Goal: Information Seeking & Learning: Learn about a topic

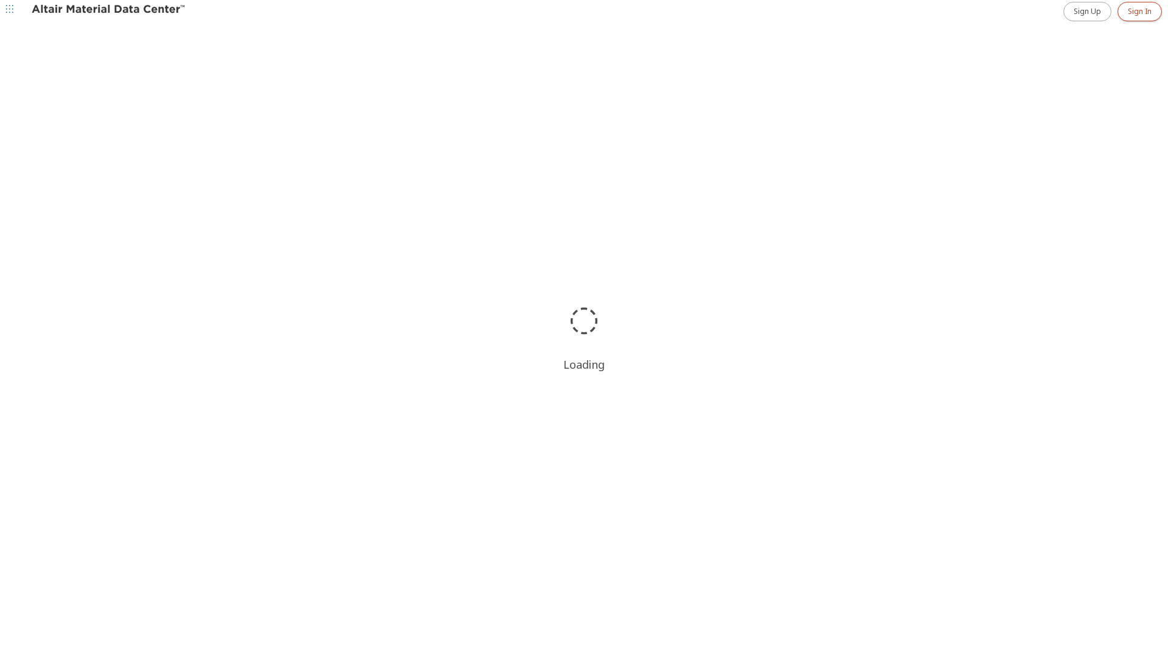
click at [1135, 18] on link "Sign In" at bounding box center [1139, 11] width 44 height 19
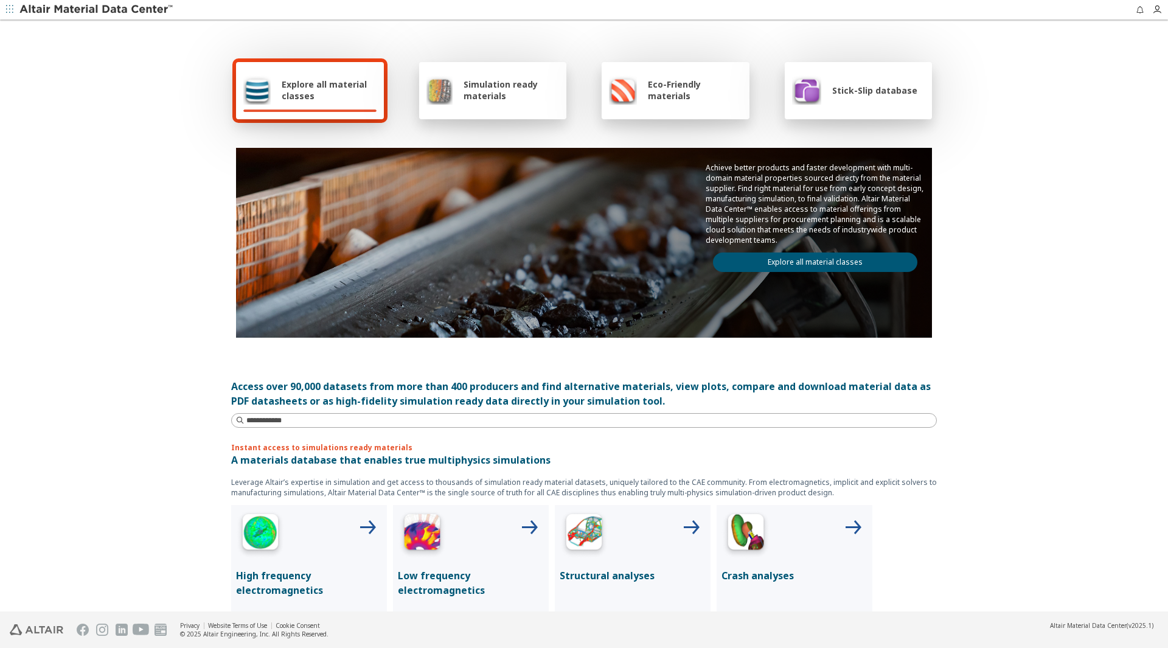
click at [344, 97] on span "Explore all material classes" at bounding box center [329, 89] width 95 height 23
click at [13, 16] on span "button" at bounding box center [10, 9] width 12 height 19
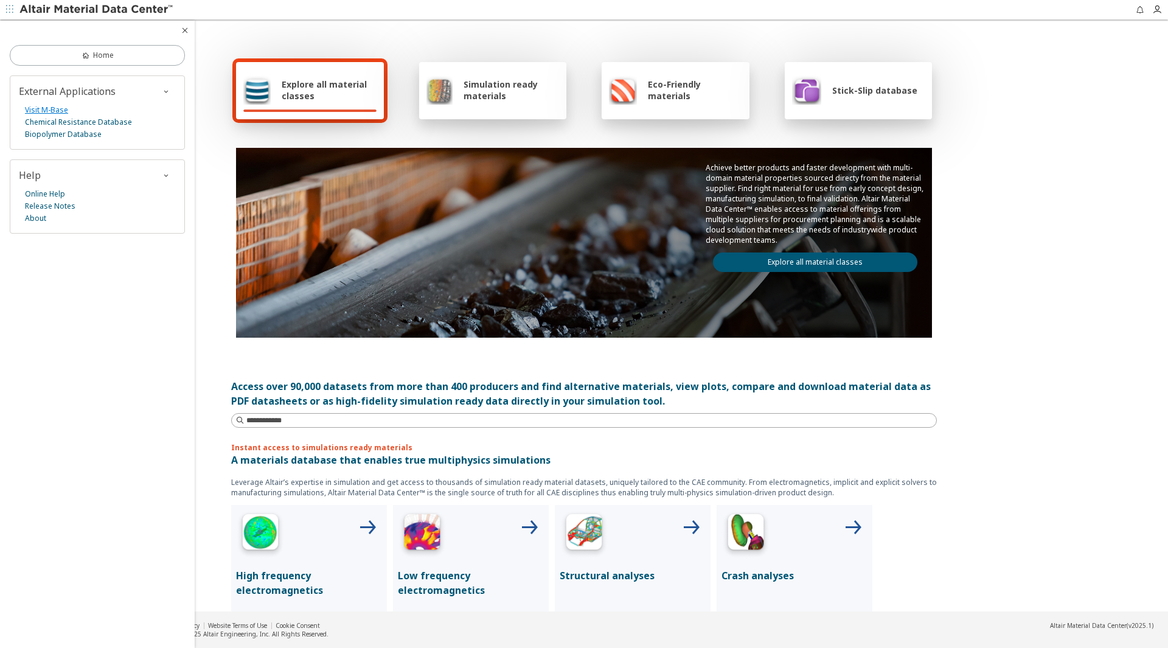
click at [57, 109] on link "Visit M-Base" at bounding box center [46, 110] width 43 height 12
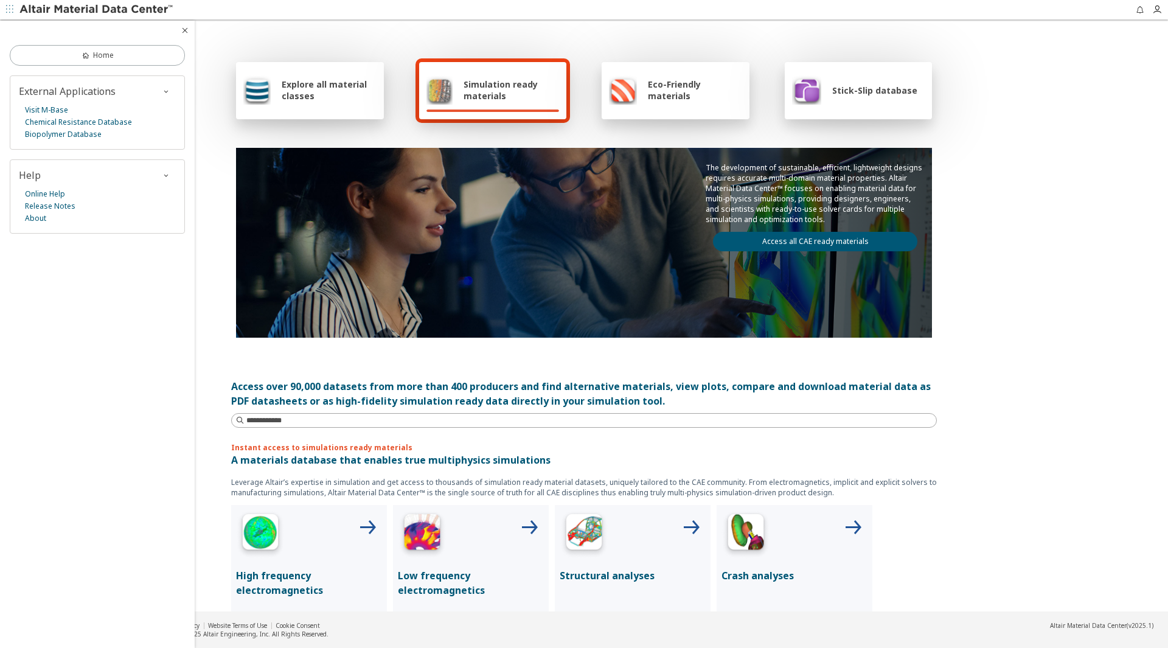
click at [717, 246] on link "Access all CAE ready materials" at bounding box center [815, 241] width 204 height 19
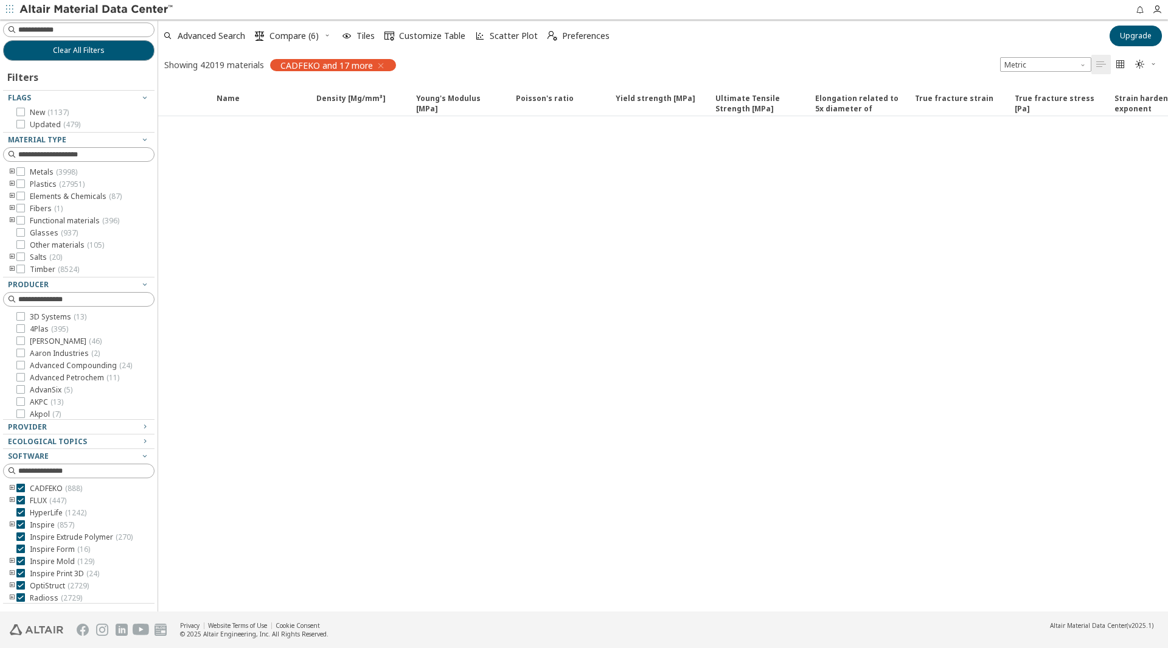
click at [10, 173] on icon "toogle group" at bounding box center [12, 172] width 9 height 10
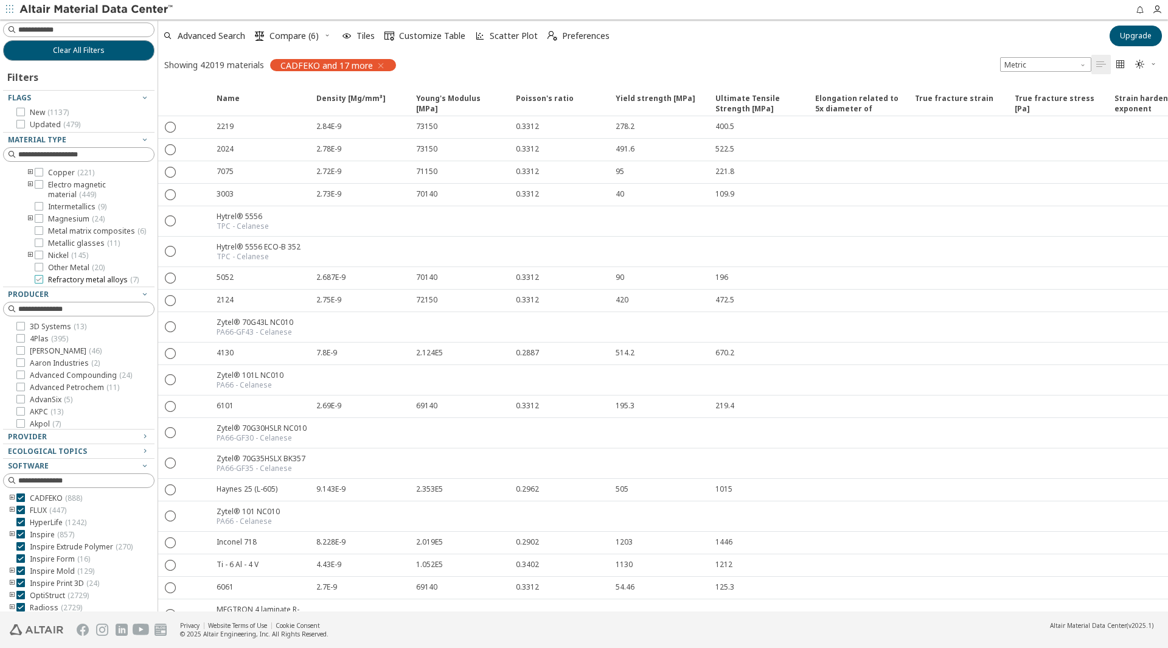
scroll to position [122, 0]
click at [38, 254] on icon at bounding box center [39, 249] width 9 height 9
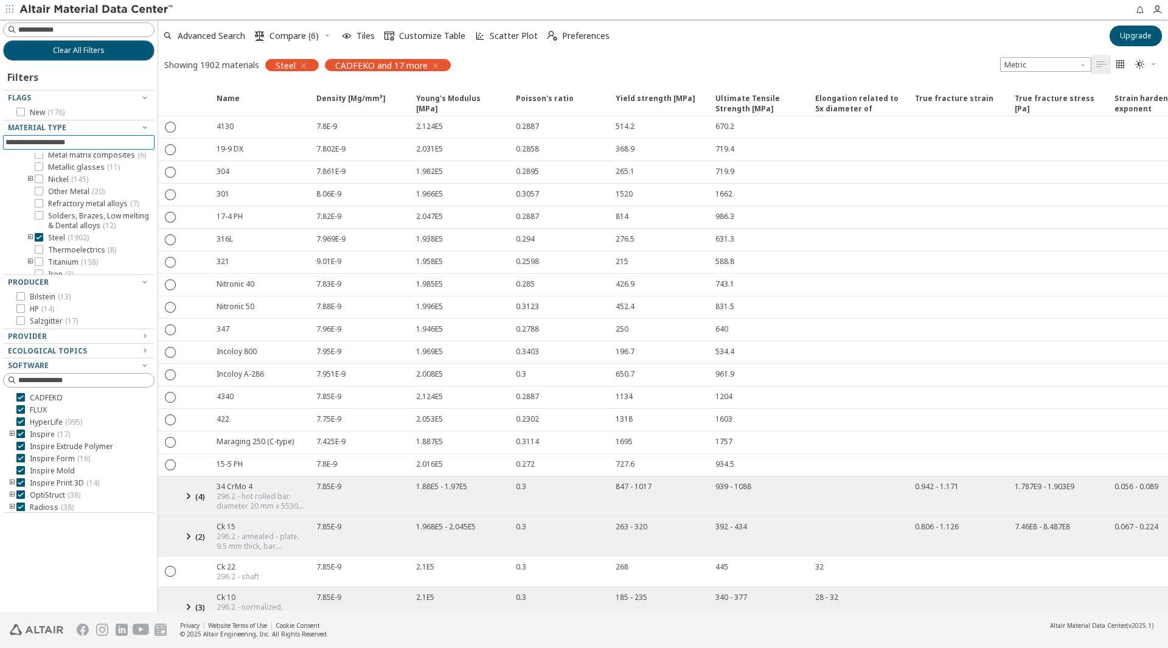
click at [61, 143] on input at bounding box center [79, 142] width 149 height 13
click at [82, 32] on input at bounding box center [86, 30] width 136 height 12
type input "****"
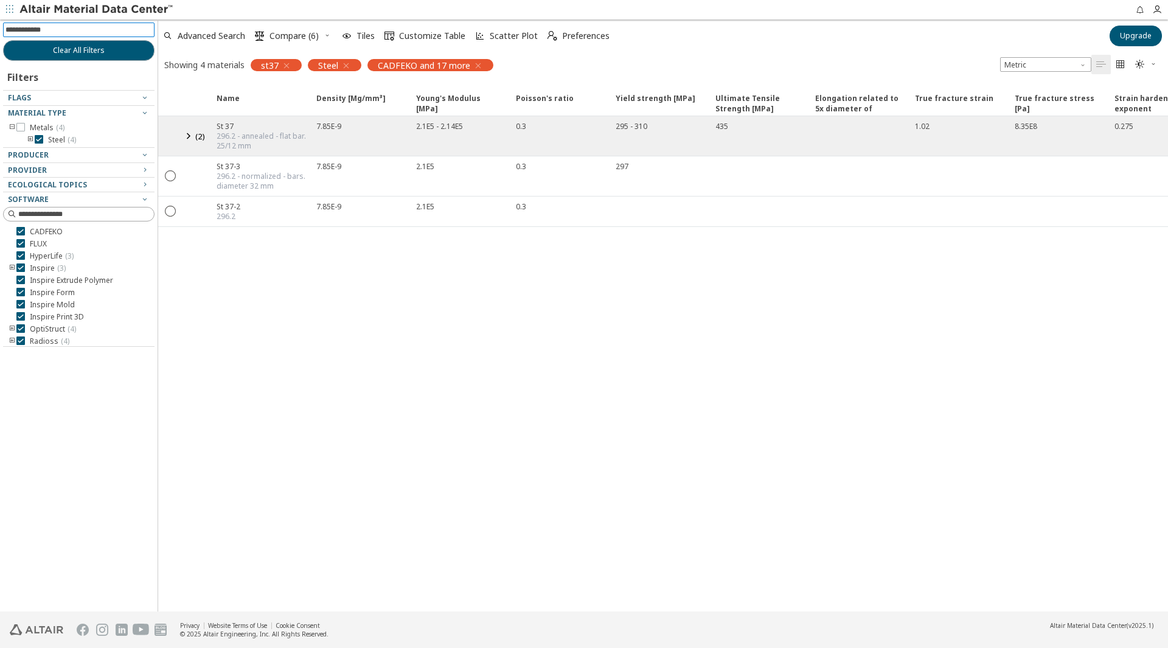
click at [193, 135] on icon at bounding box center [188, 135] width 15 height 15
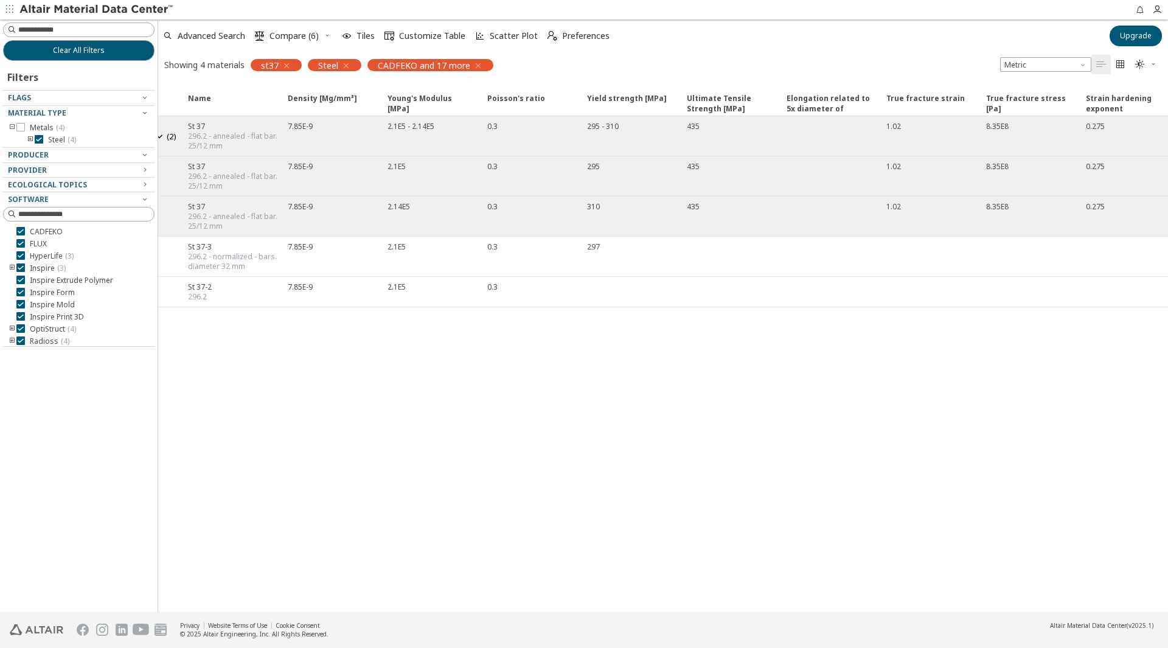
scroll to position [0, 39]
click at [302, 120] on div "7.85E-9" at bounding box center [320, 136] width 100 height 40
click at [207, 182] on div "296.2 - annealed - flat bar. 25/12 mm" at bounding box center [224, 181] width 92 height 19
click at [223, 169] on span "button" at bounding box center [217, 176] width 15 height 18
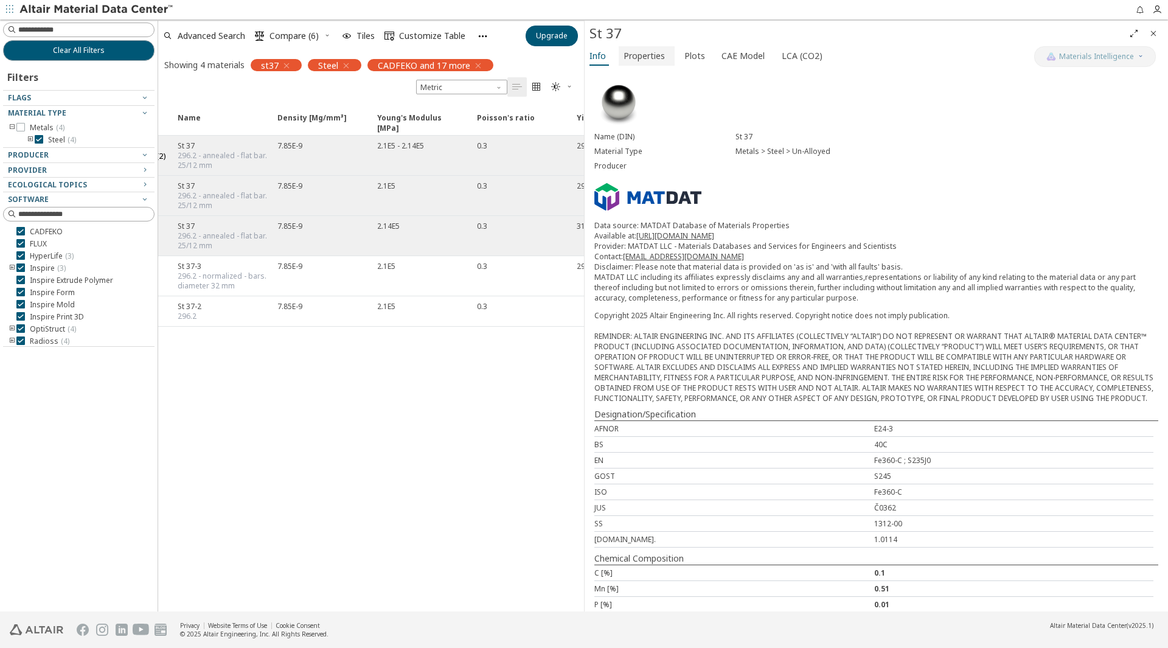
click at [623, 51] on span "Properties" at bounding box center [643, 55] width 41 height 19
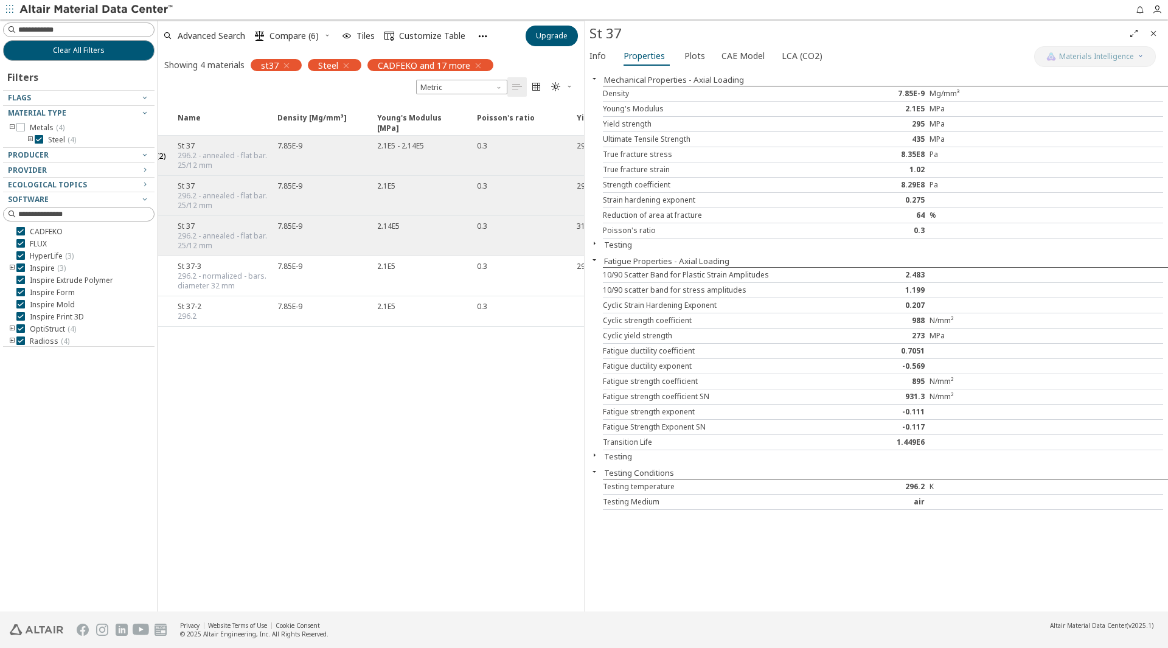
click at [625, 240] on button "Testing" at bounding box center [618, 244] width 28 height 11
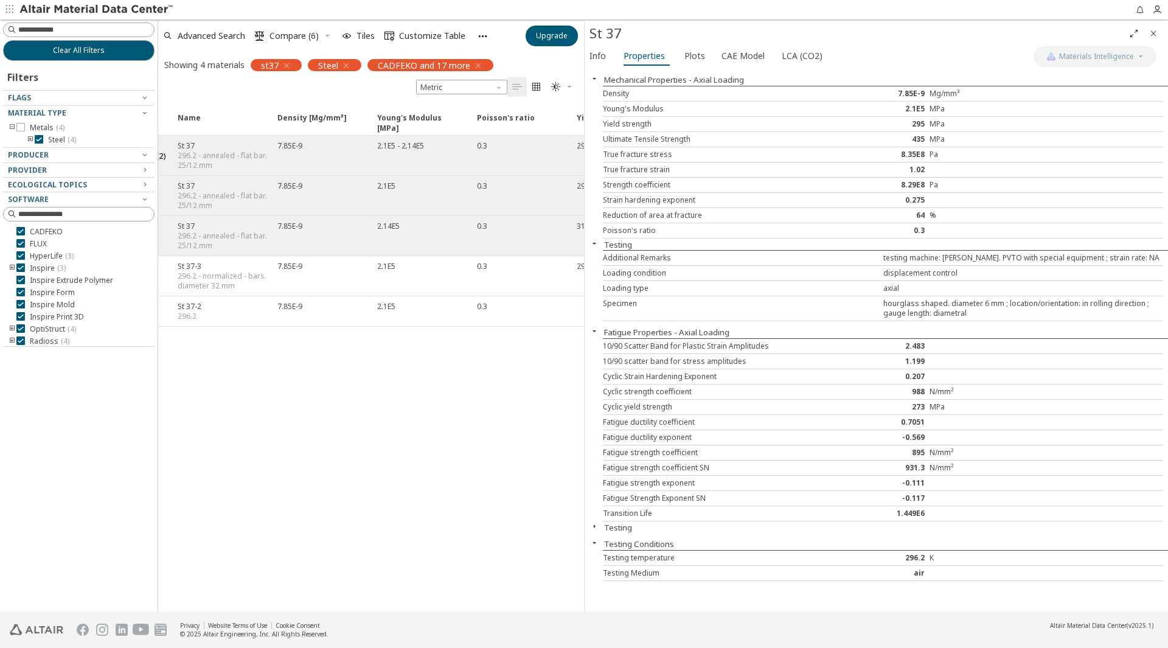
click at [618, 251] on div "Additional Remarks testing machine: Schenck. PVTO with special equipment ; stra…" at bounding box center [883, 258] width 560 height 15
click at [689, 54] on span "Plots" at bounding box center [694, 55] width 21 height 19
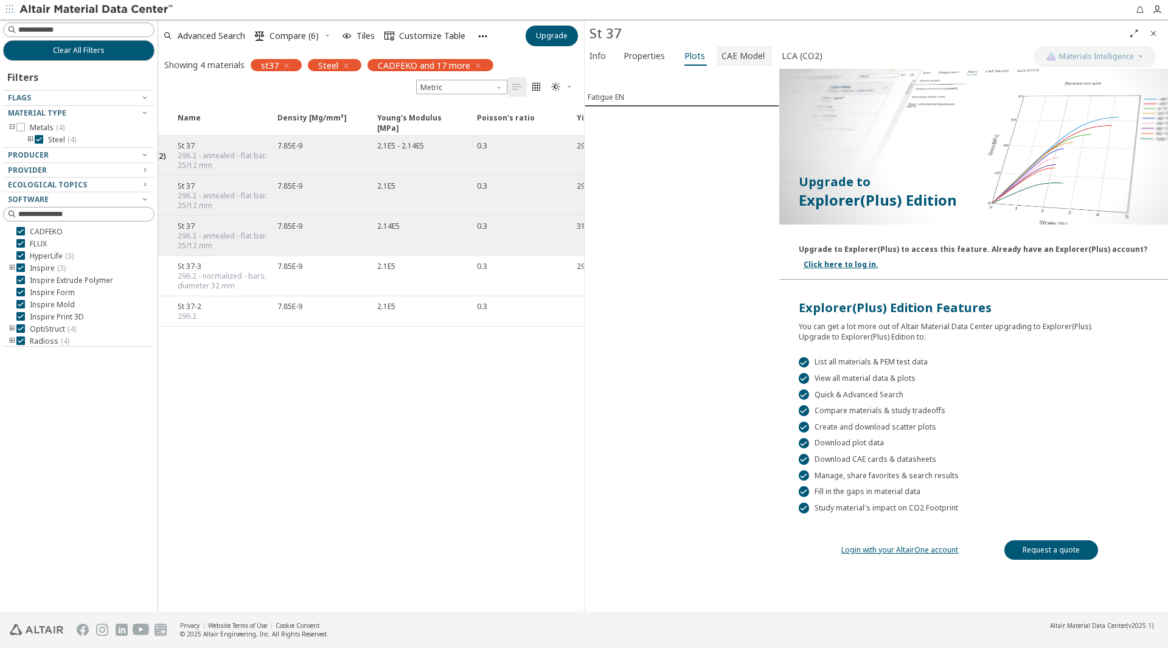
click at [721, 48] on span "CAE Model" at bounding box center [742, 55] width 43 height 19
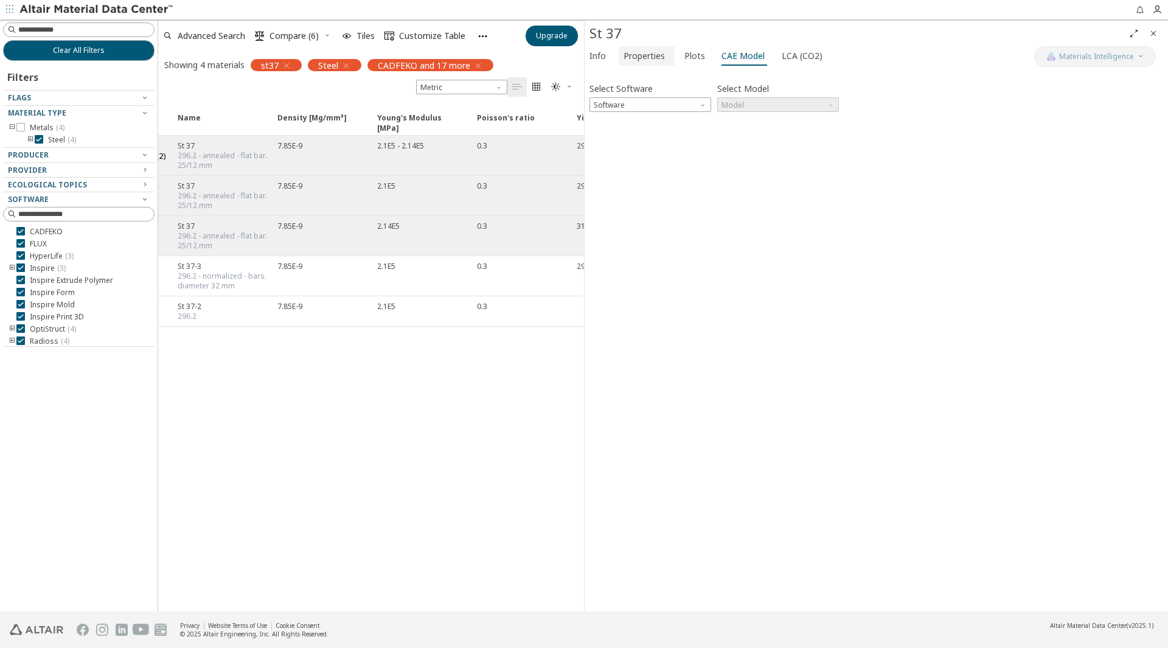
click at [649, 57] on span "Properties" at bounding box center [643, 55] width 41 height 19
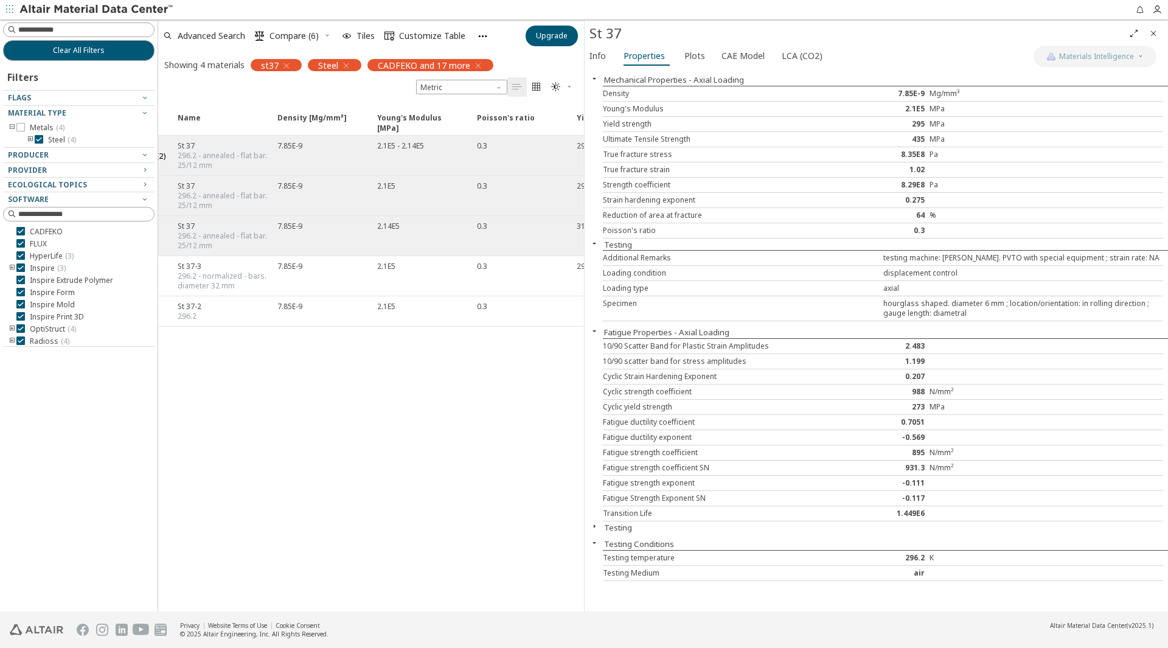
drag, startPoint x: 764, startPoint y: 468, endPoint x: 758, endPoint y: 464, distance: 7.1
click at [757, 465] on div "Fatigue strength coefficient SN" at bounding box center [720, 468] width 234 height 10
drag, startPoint x: 519, startPoint y: 231, endPoint x: 509, endPoint y: 237, distance: 12.2
click at [523, 229] on div "0.3" at bounding box center [520, 236] width 100 height 40
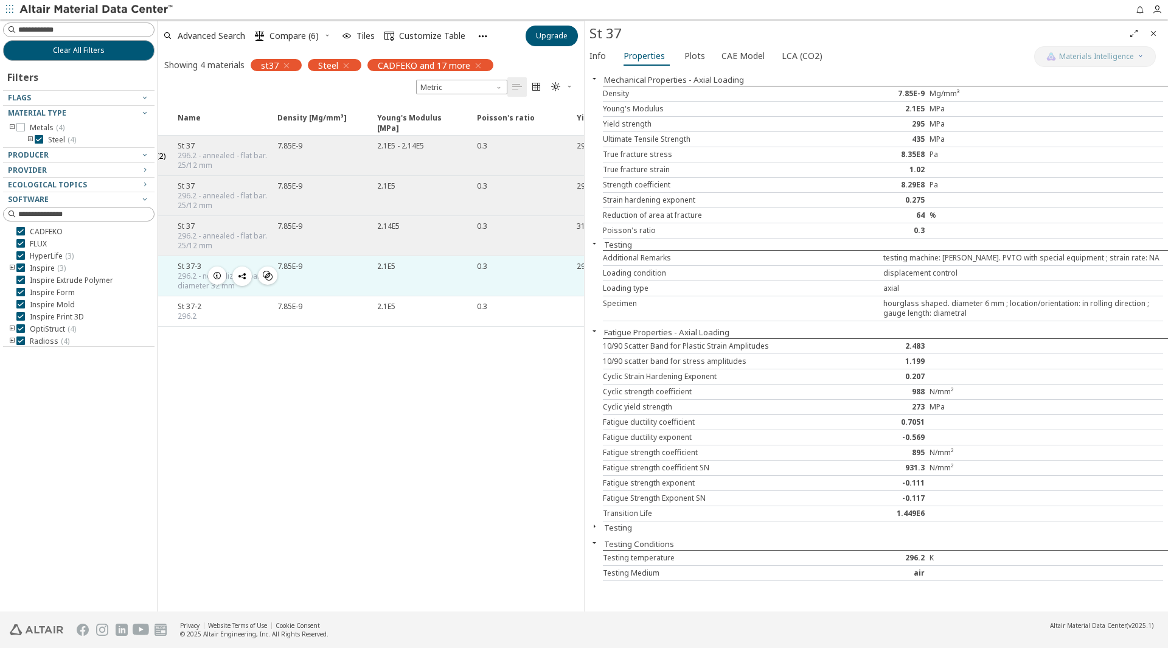
click at [212, 271] on icon "button" at bounding box center [217, 276] width 10 height 10
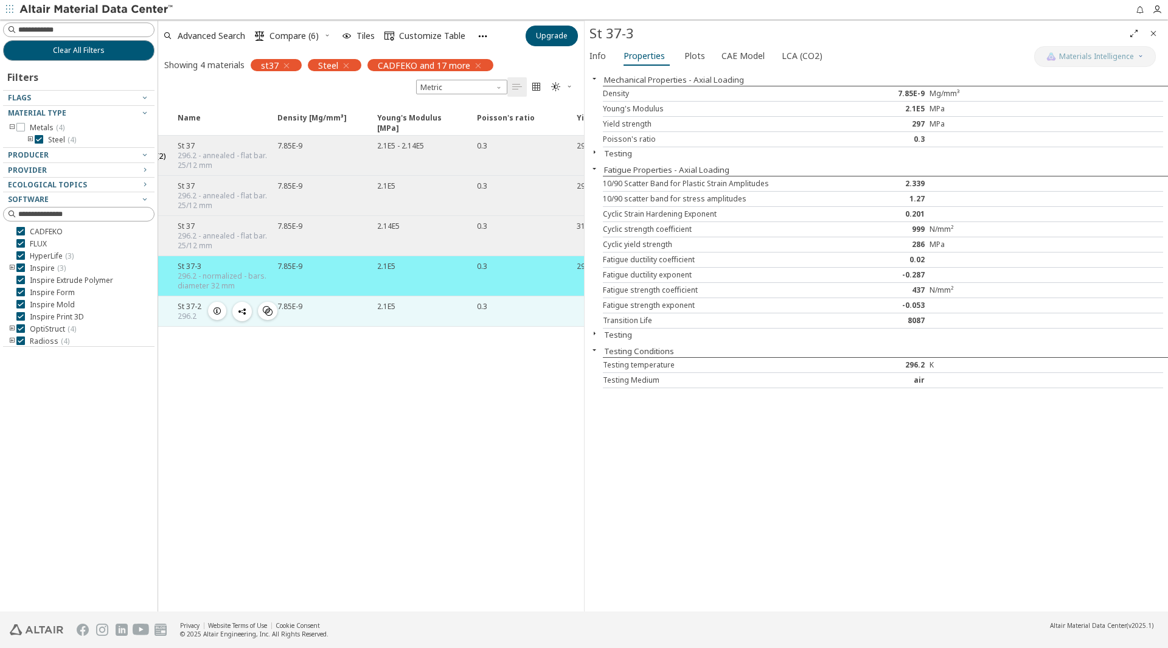
click at [223, 307] on span "button" at bounding box center [217, 311] width 15 height 18
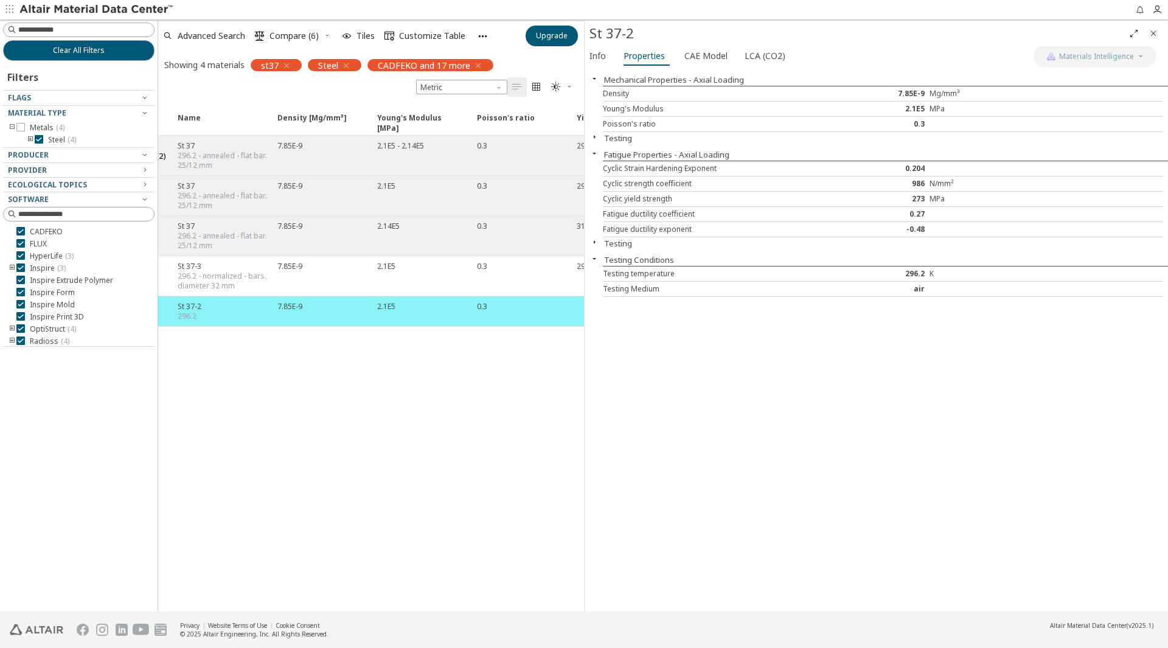
click at [284, 68] on icon "button" at bounding box center [287, 66] width 10 height 10
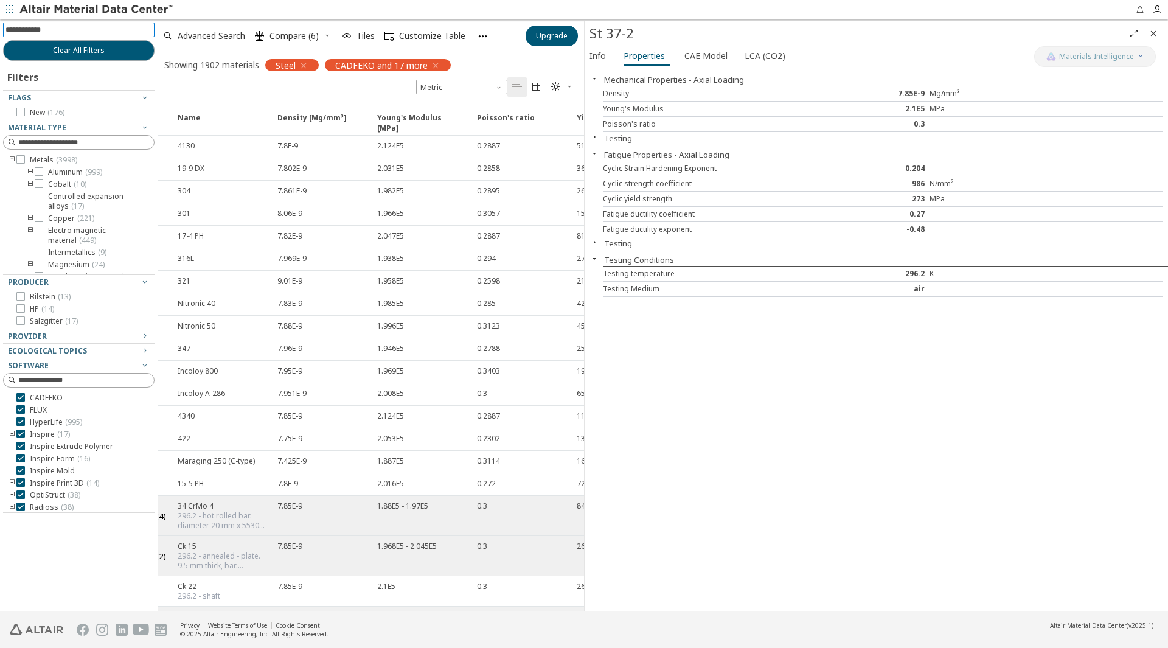
click at [72, 26] on input at bounding box center [79, 29] width 149 height 13
type input "*****"
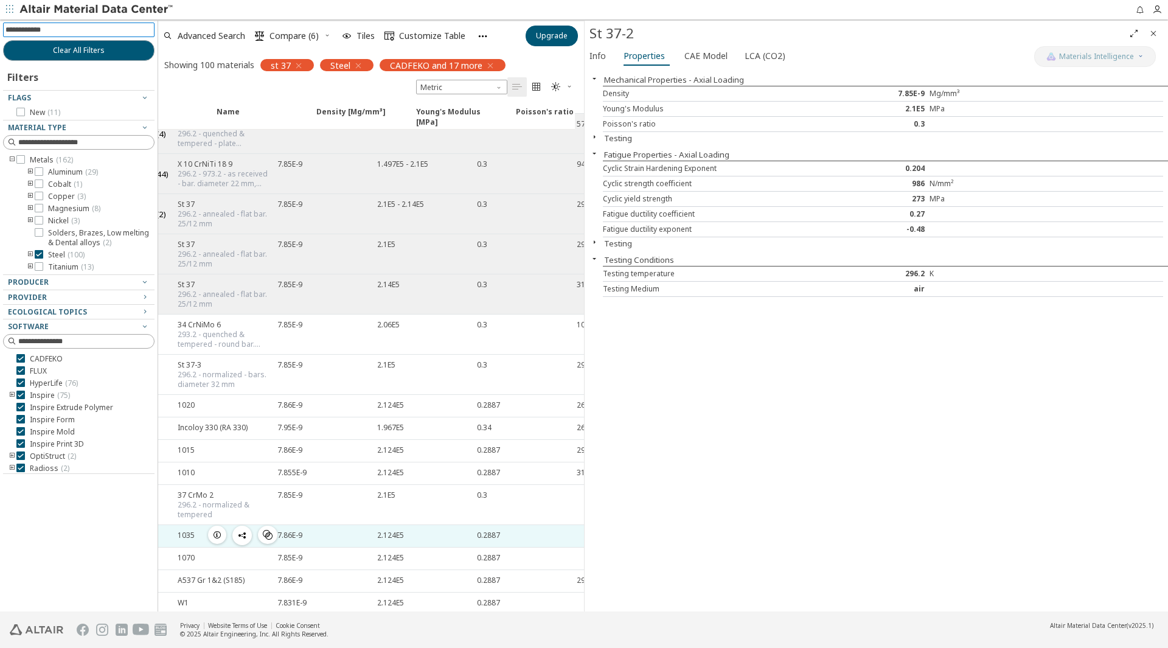
scroll to position [0, 39]
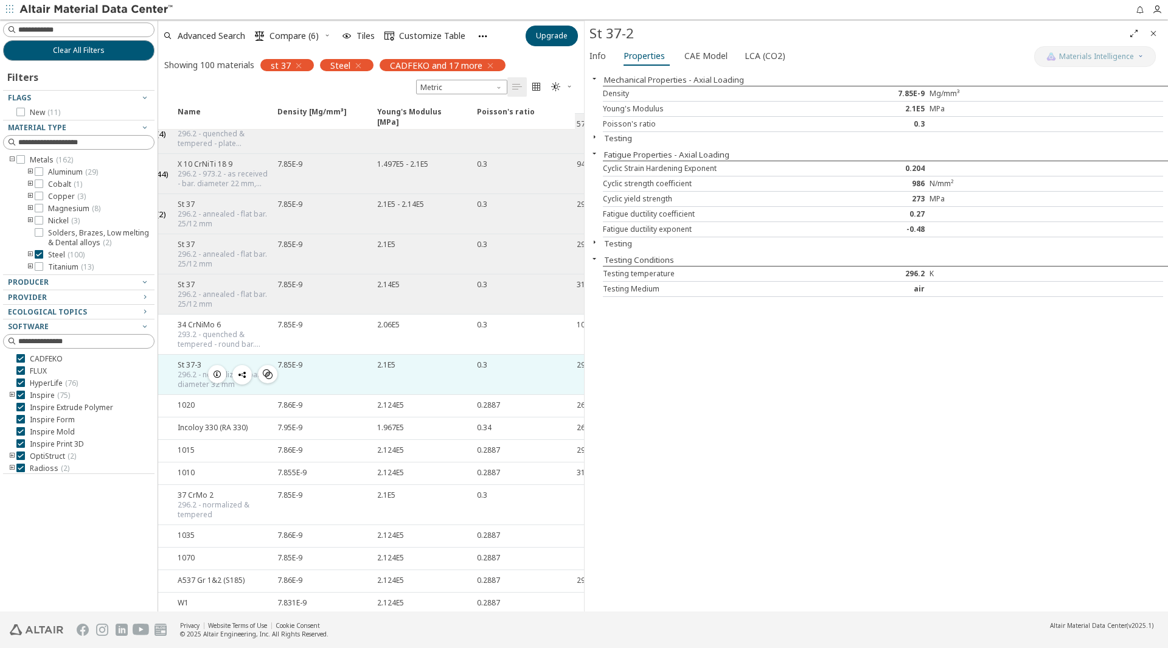
click at [215, 375] on icon "button" at bounding box center [217, 374] width 10 height 10
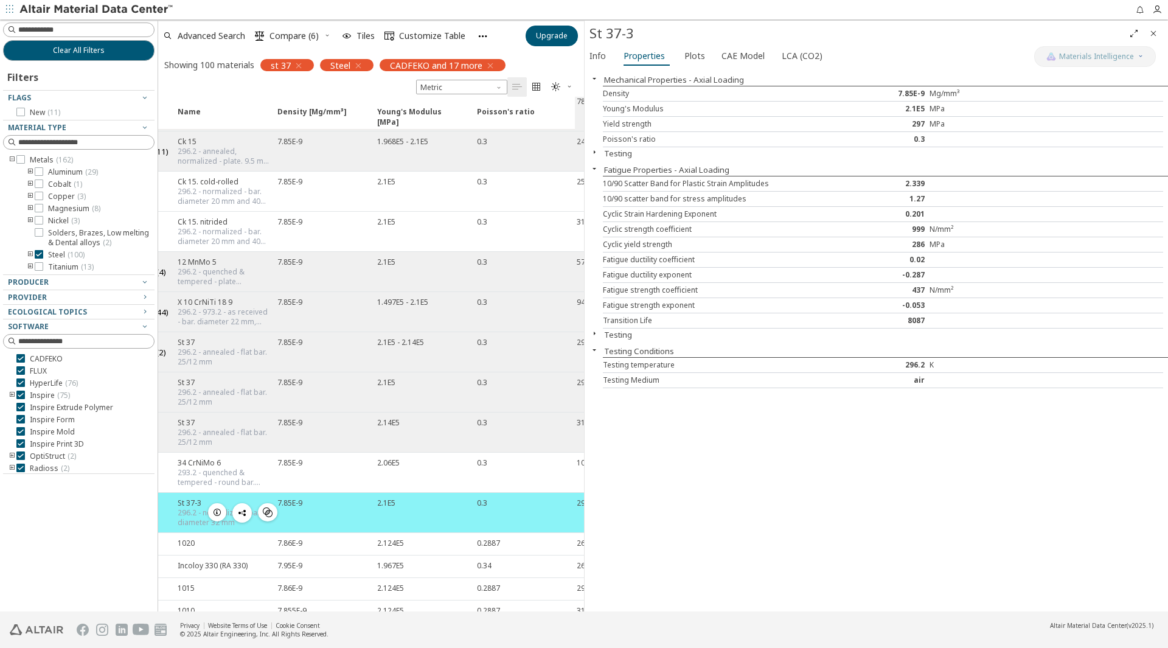
scroll to position [0, 39]
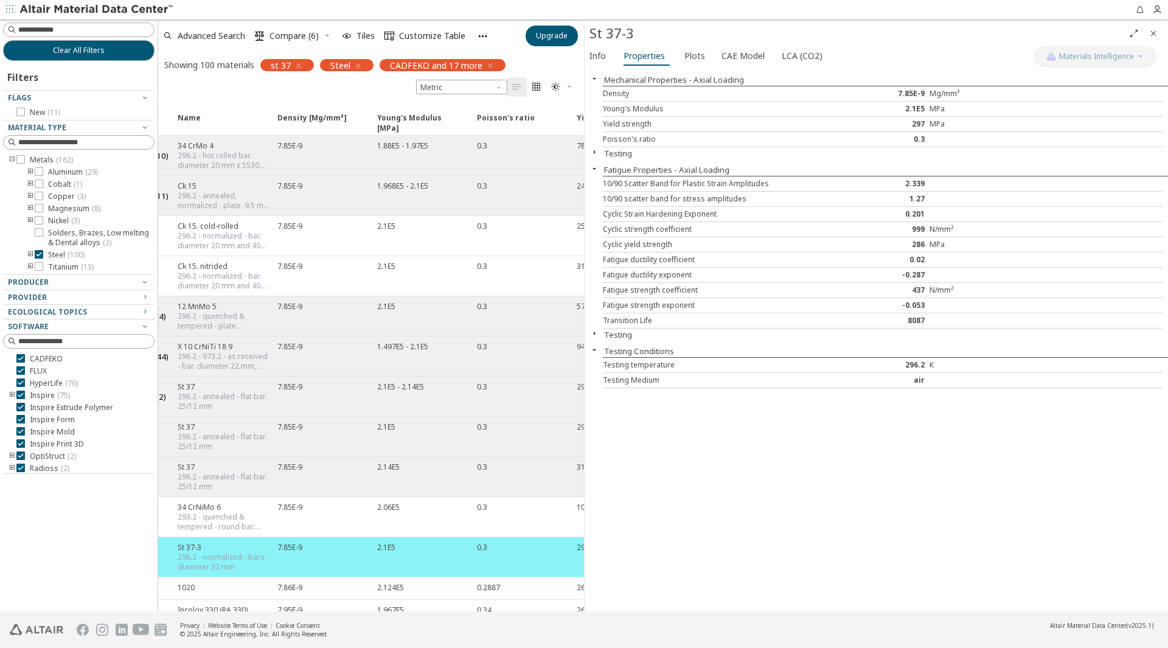
click at [202, 397] on div "296.2 - annealed - flat bar. 25/12 mm" at bounding box center [224, 401] width 92 height 19
click at [230, 419] on div "St 37 296.2 - annealed - flat bar. 25/12 mm " at bounding box center [220, 437] width 100 height 40
click at [178, 394] on div "St 37 296.2 - annealed - flat bar. 25/12 mm" at bounding box center [224, 396] width 92 height 30
drag, startPoint x: 176, startPoint y: 394, endPoint x: 172, endPoint y: 401, distance: 7.6
click at [173, 398] on div "St 37 296.2 - annealed - flat bar. 25/12 mm" at bounding box center [220, 397] width 100 height 40
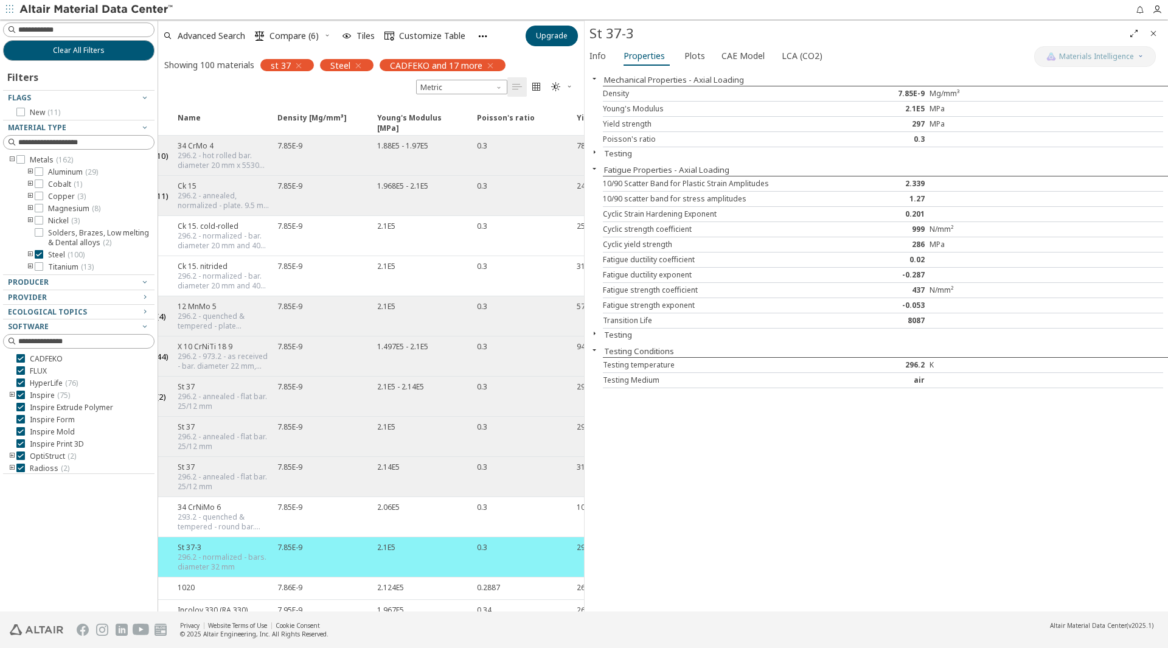
click at [161, 403] on button "( 2 )" at bounding box center [157, 396] width 27 height 30
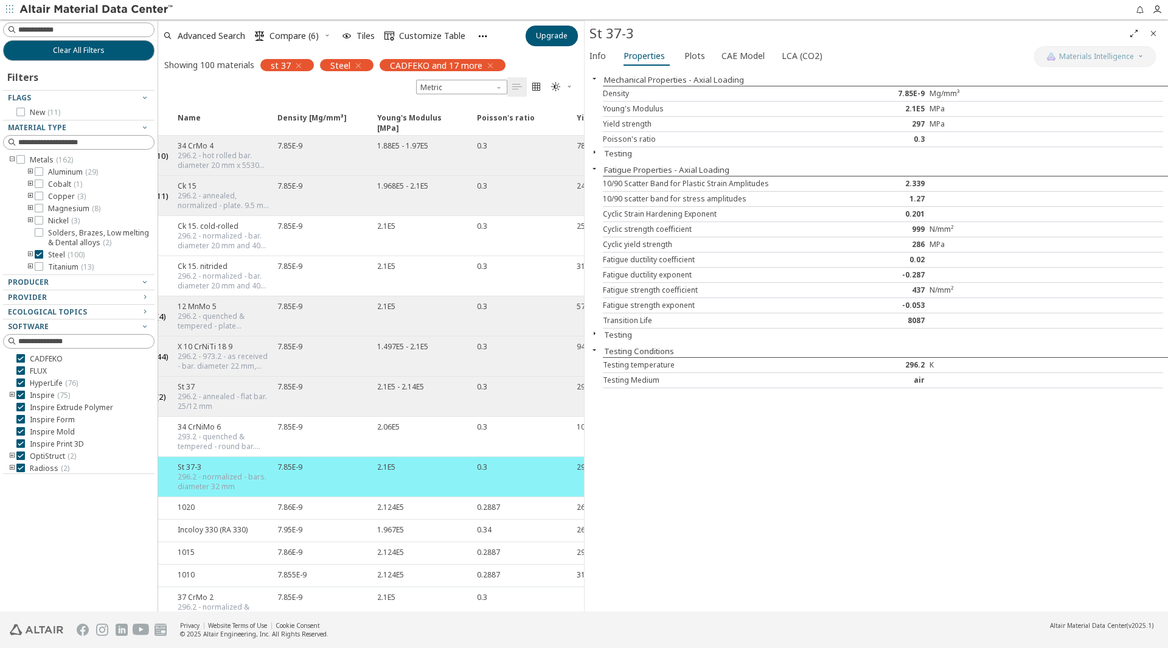
click at [159, 403] on button "( 2 )" at bounding box center [157, 396] width 27 height 30
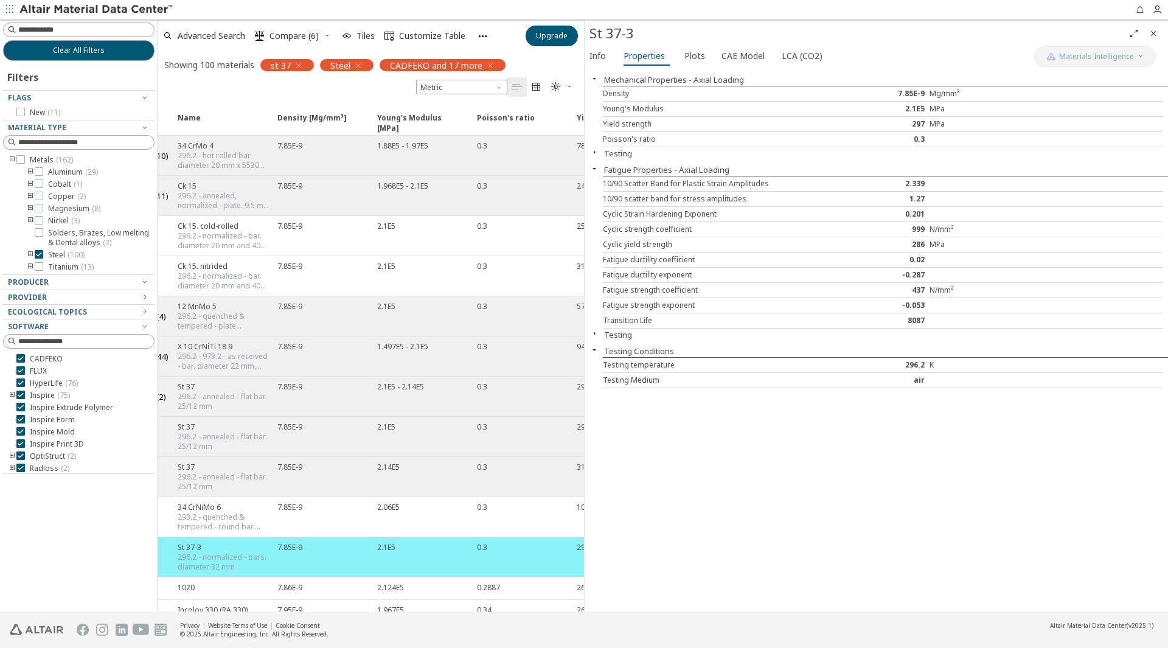
click at [159, 402] on button "( 2 )" at bounding box center [157, 396] width 27 height 30
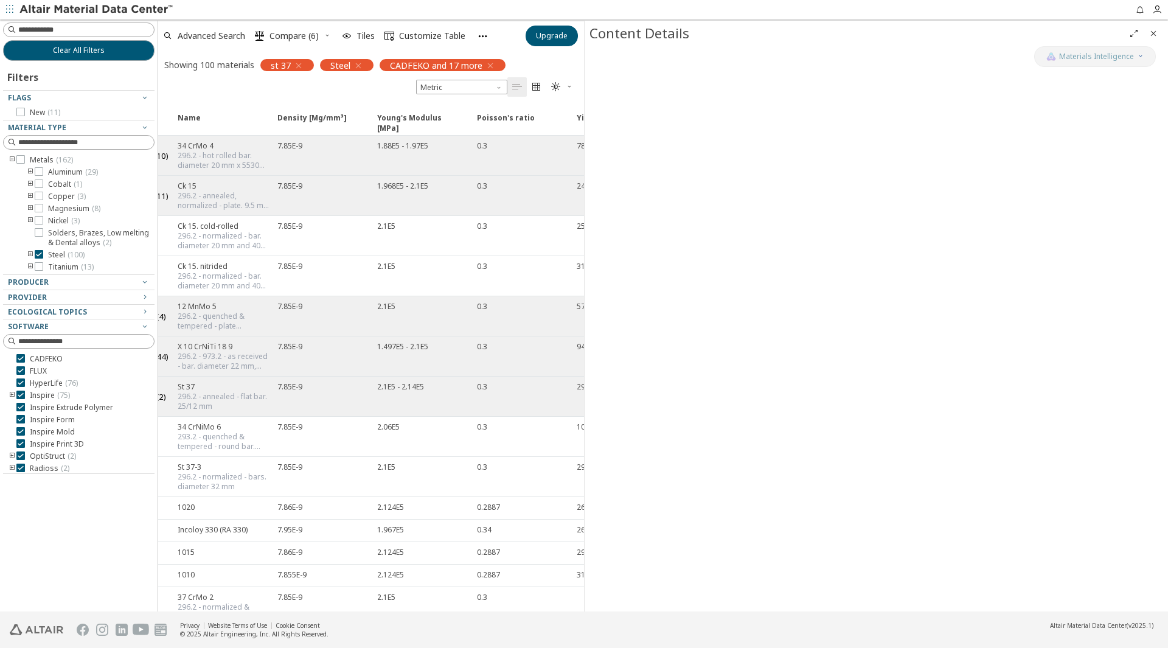
click at [159, 402] on button "( 2 )" at bounding box center [157, 396] width 27 height 30
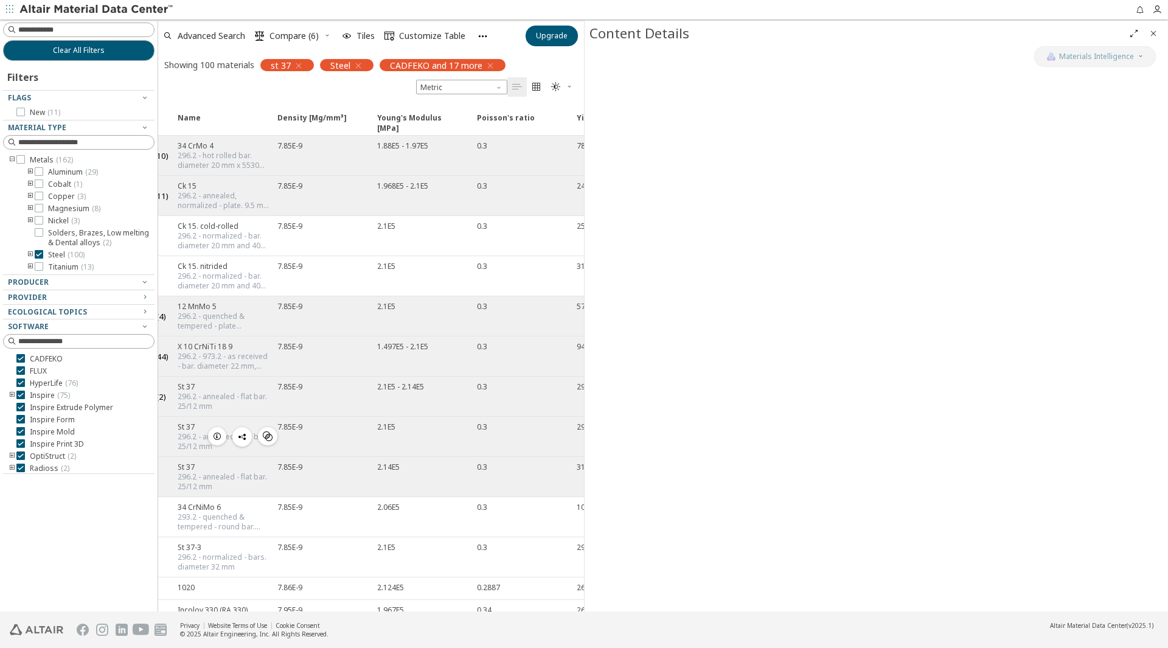
click at [214, 432] on icon "button" at bounding box center [217, 436] width 10 height 10
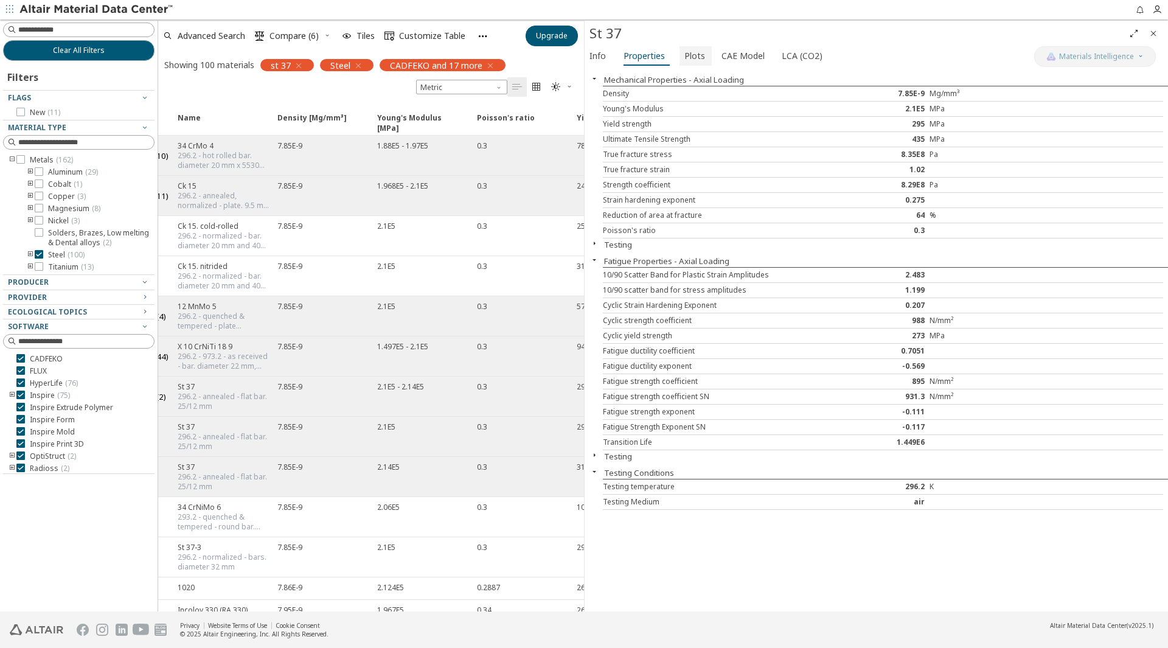
click at [679, 50] on button "Plots" at bounding box center [695, 55] width 32 height 19
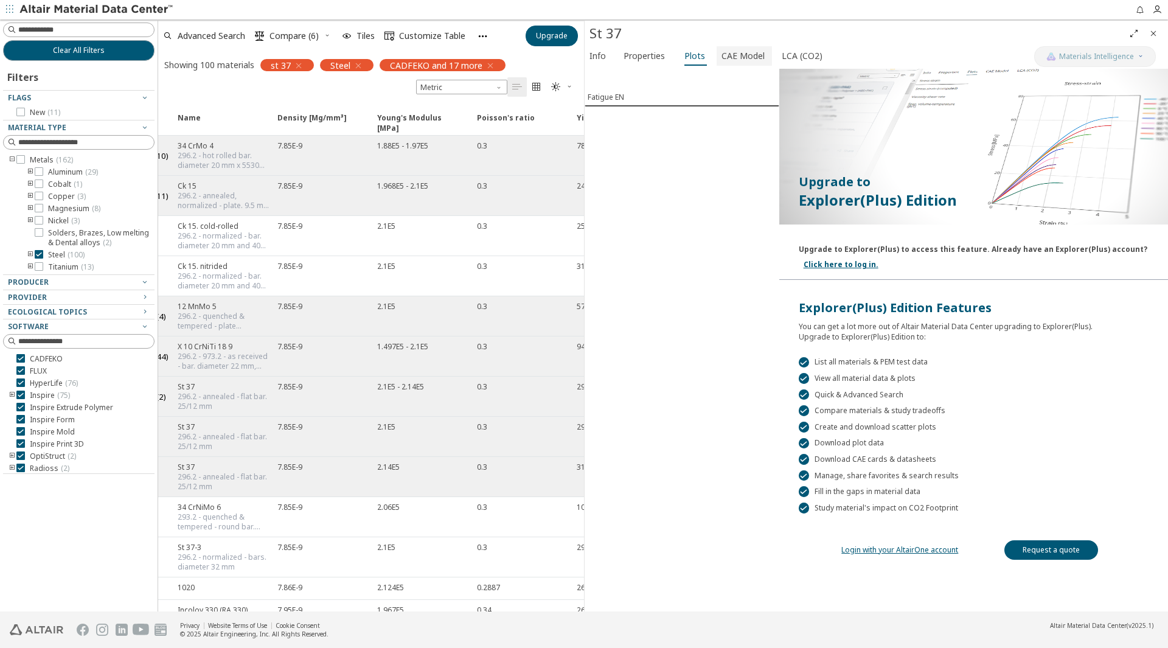
click at [731, 52] on span "CAE Model" at bounding box center [742, 55] width 43 height 19
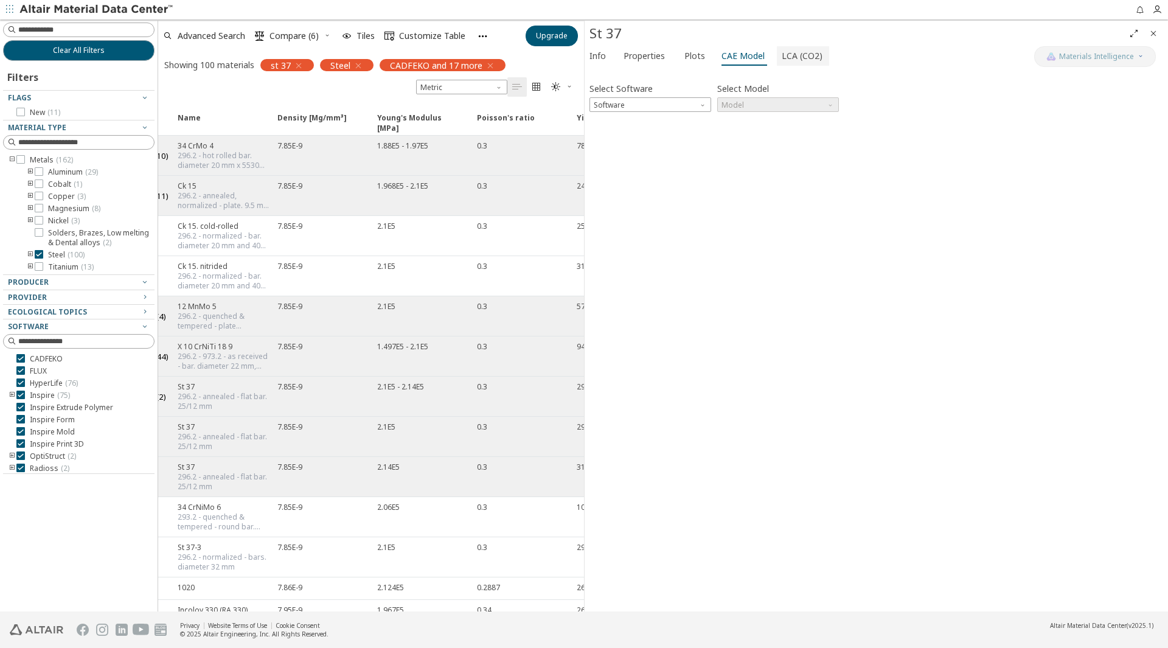
click at [777, 58] on button "LCA (CO2)" at bounding box center [803, 55] width 52 height 19
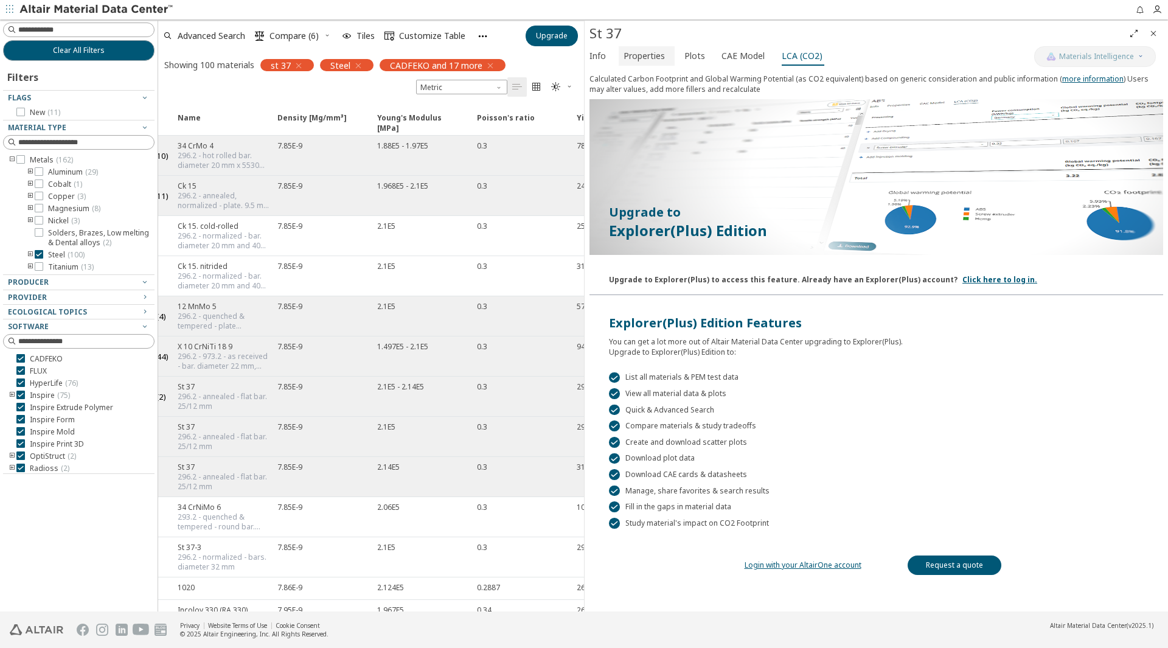
click at [670, 58] on button "Properties" at bounding box center [647, 55] width 56 height 19
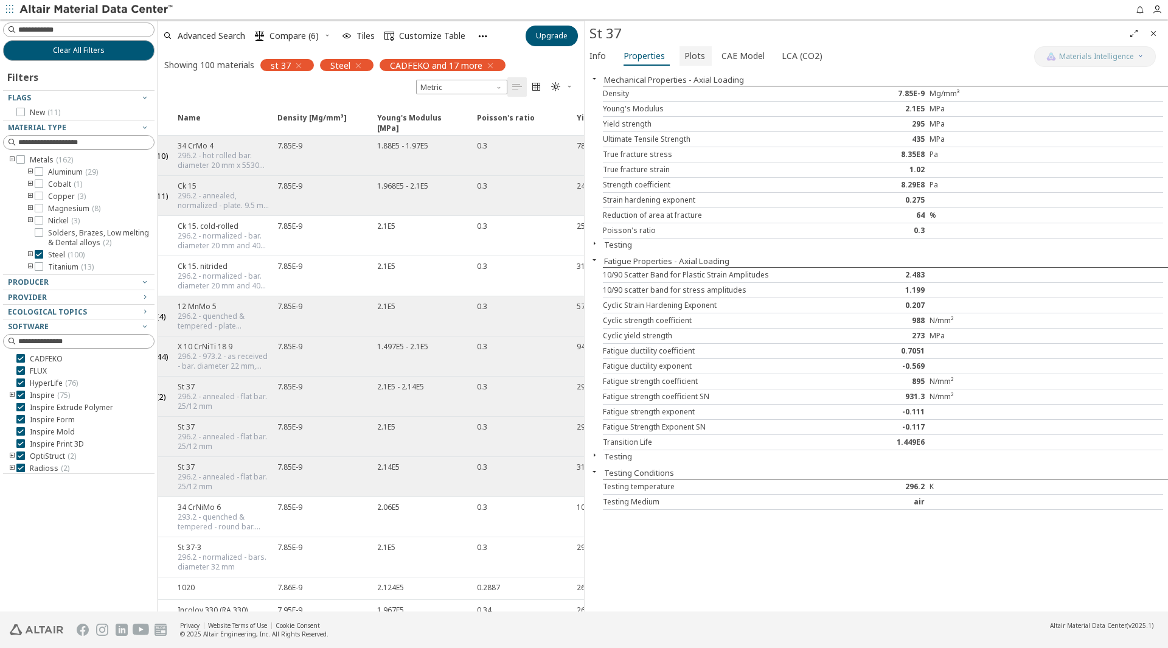
drag, startPoint x: 702, startPoint y: 55, endPoint x: 725, endPoint y: 55, distance: 23.1
click at [703, 55] on button "Plots" at bounding box center [695, 55] width 32 height 19
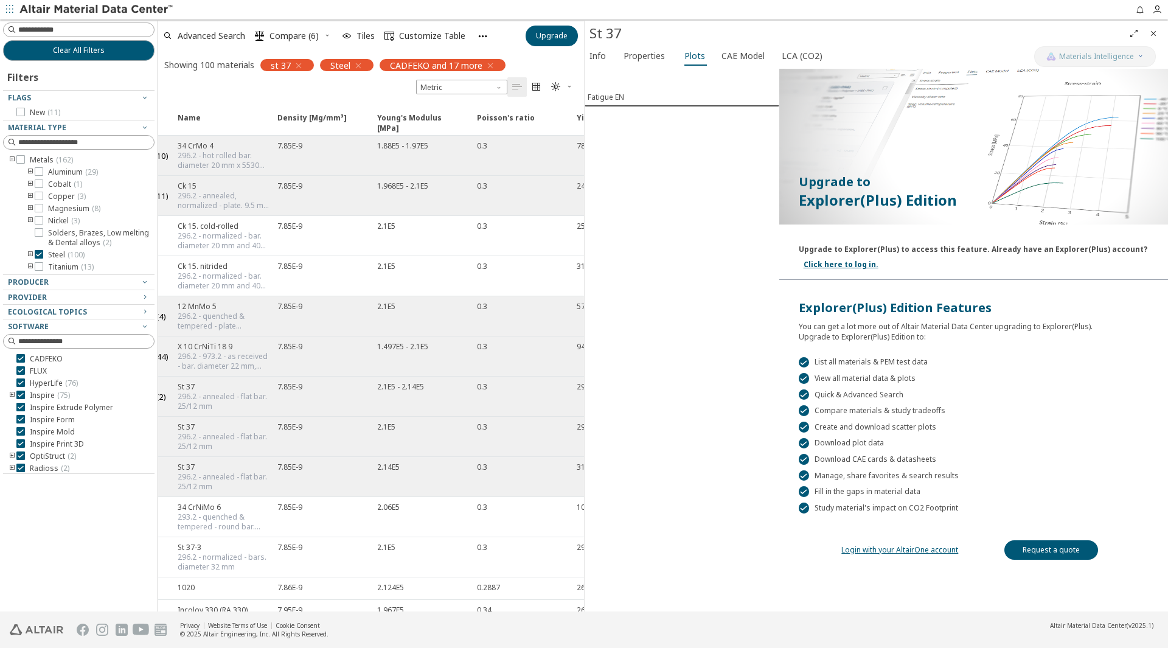
click at [766, 54] on div "Info Properties Plots CAE Model LCA (CO2)" at bounding box center [810, 57] width 450 height 23
click at [768, 54] on div "Info Properties Plots CAE Model LCA (CO2)" at bounding box center [810, 57] width 450 height 23
click at [769, 54] on div "Info Properties Plots CAE Model LCA (CO2)" at bounding box center [810, 57] width 450 height 23
click at [782, 54] on span "LCA (CO2)" at bounding box center [802, 55] width 41 height 19
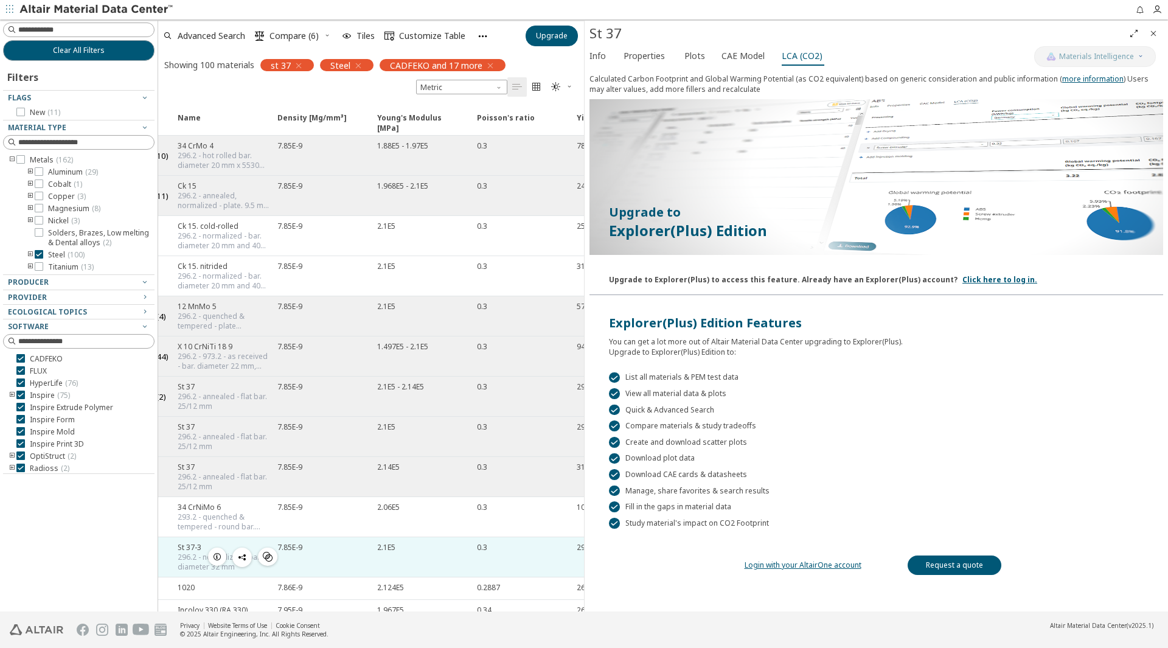
click at [221, 555] on icon "button" at bounding box center [217, 557] width 10 height 10
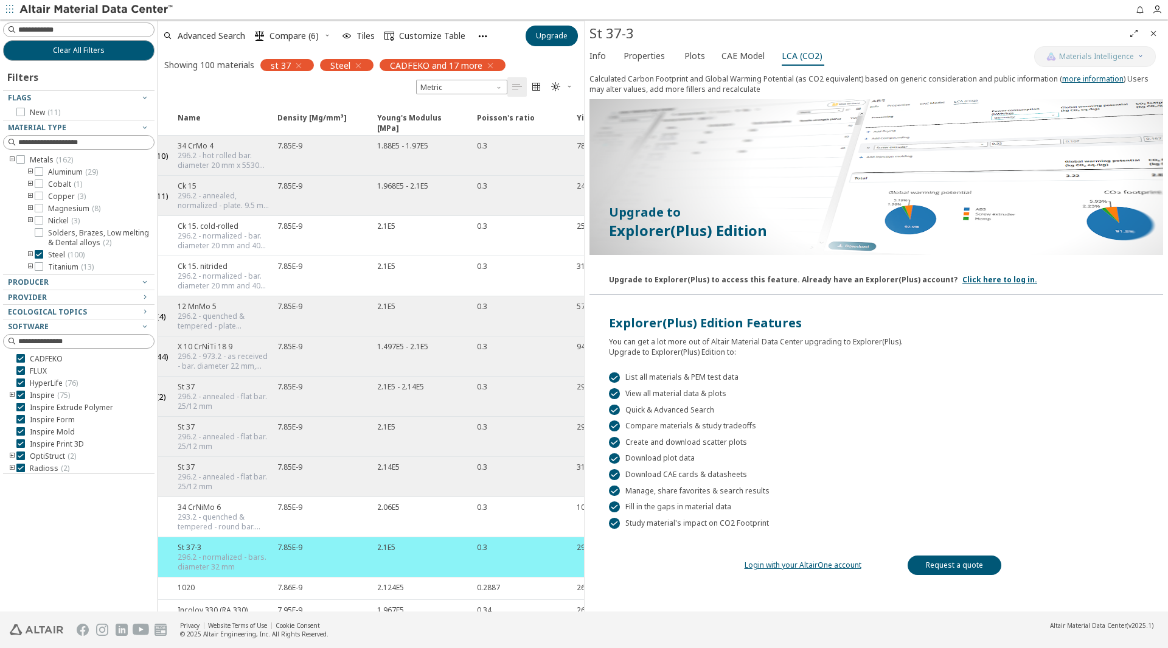
drag, startPoint x: 636, startPoint y: 55, endPoint x: 613, endPoint y: 61, distance: 24.6
click at [633, 57] on span "Properties" at bounding box center [643, 55] width 41 height 19
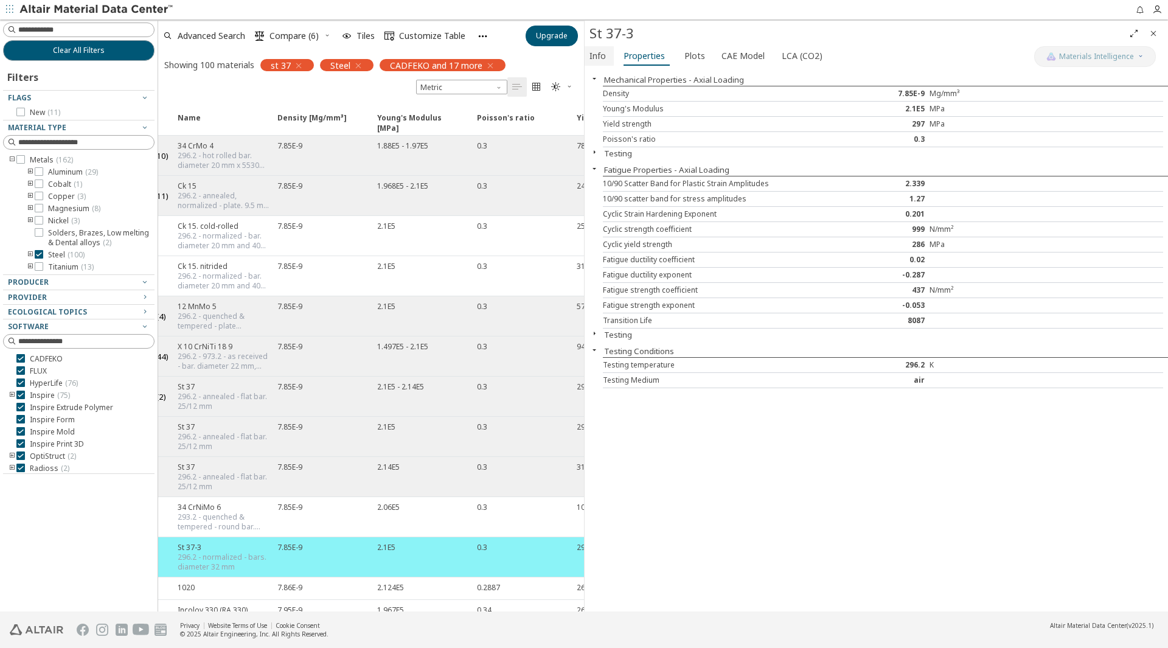
click at [609, 58] on button "Info" at bounding box center [599, 55] width 29 height 19
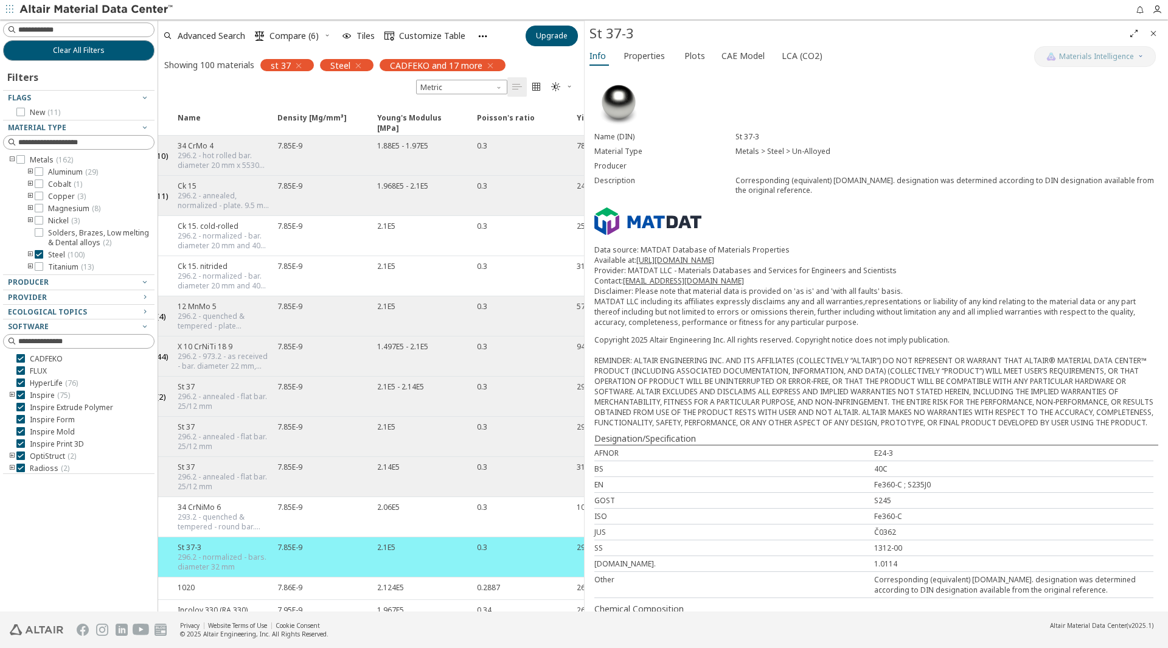
click at [685, 260] on link "[URL][DOMAIN_NAME]" at bounding box center [675, 260] width 78 height 10
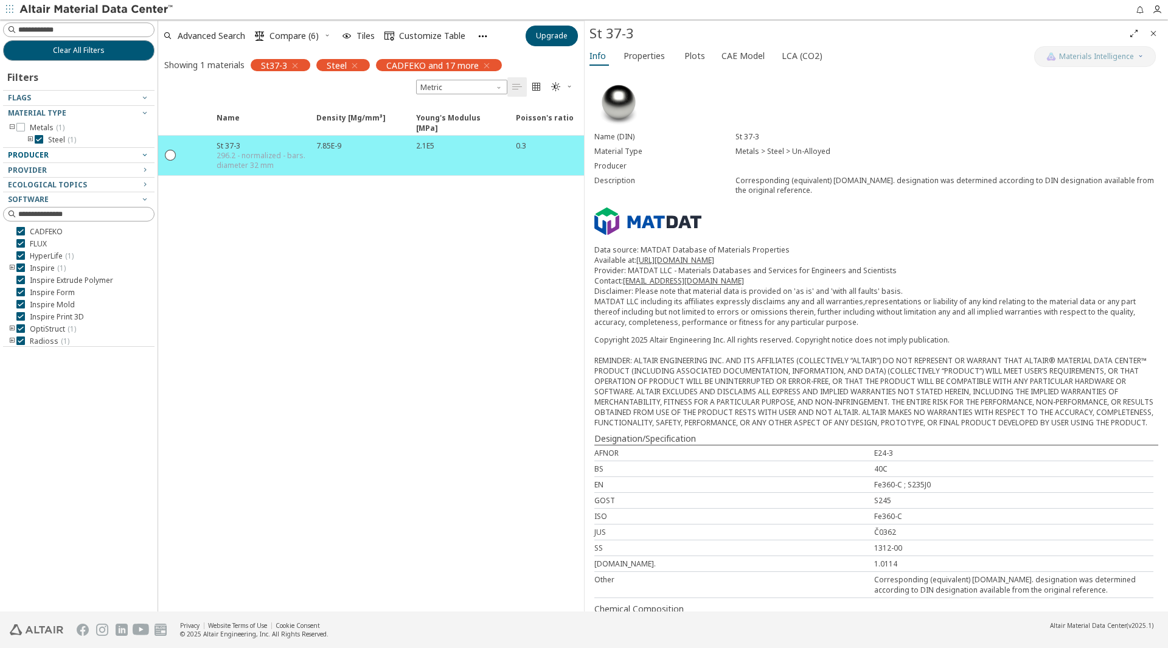
click at [75, 151] on div "Producer" at bounding box center [74, 155] width 132 height 10
click at [30, 142] on div at bounding box center [75, 144] width 145 height 6
click at [30, 138] on icon "toogle group" at bounding box center [30, 140] width 9 height 10
